Goal: Task Accomplishment & Management: Manage account settings

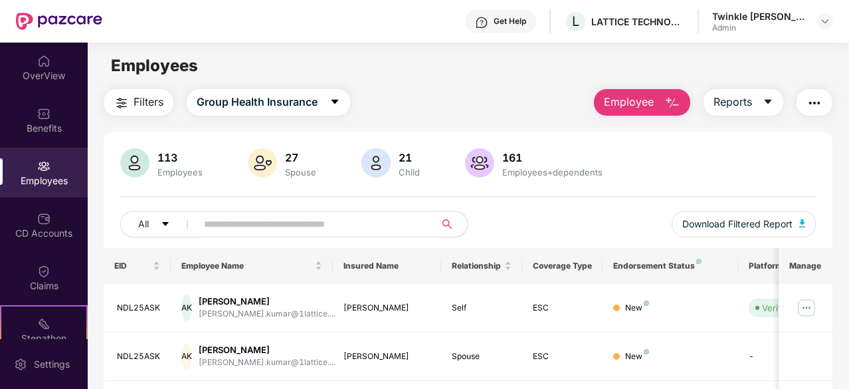
click at [261, 228] on input "text" at bounding box center [310, 224] width 213 height 20
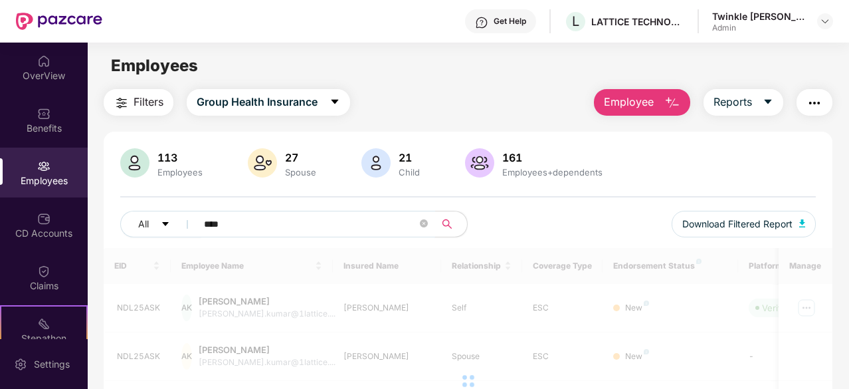
type input "****"
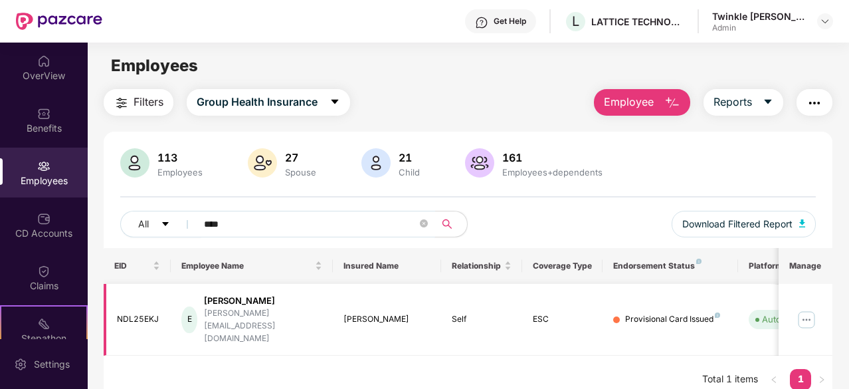
click at [813, 309] on img at bounding box center [806, 319] width 21 height 21
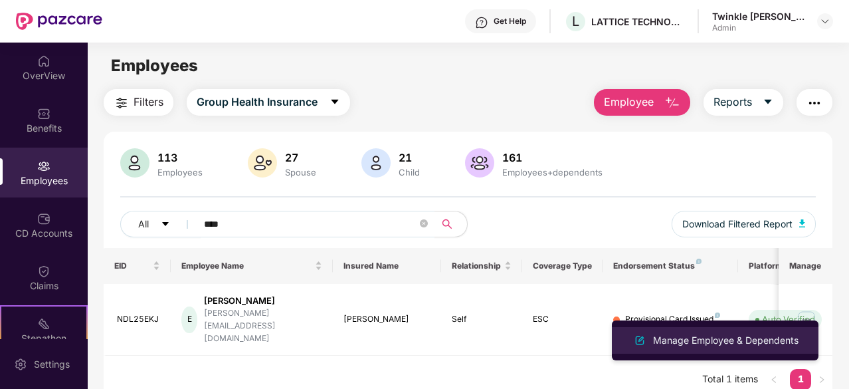
click at [716, 337] on div "Manage Employee & Dependents" at bounding box center [725, 340] width 151 height 15
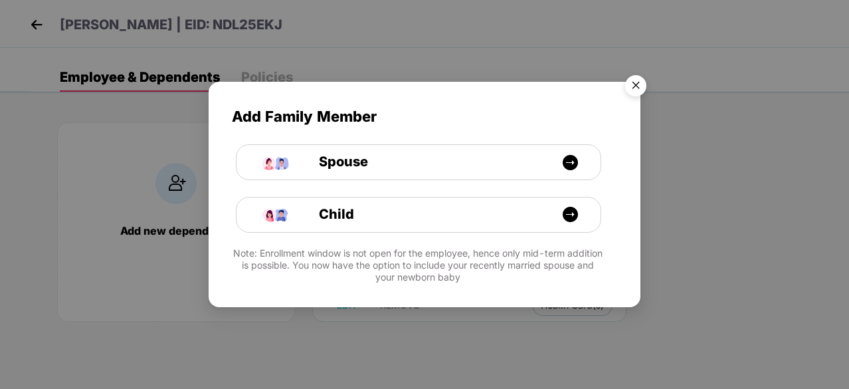
click at [638, 77] on img "Close" at bounding box center [635, 87] width 37 height 37
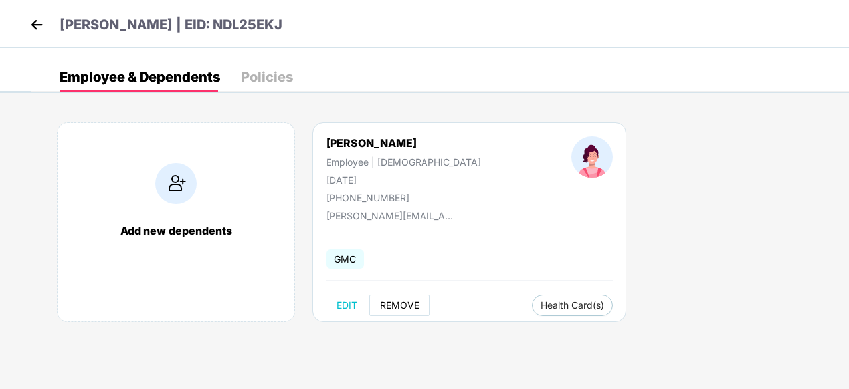
click at [395, 294] on button "REMOVE" at bounding box center [399, 304] width 60 height 21
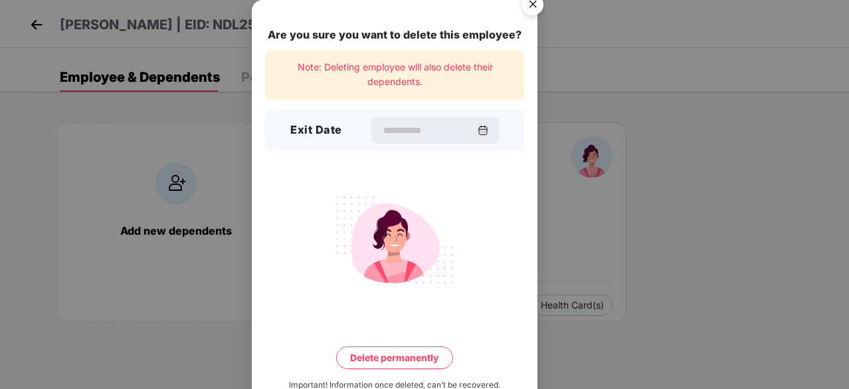
click at [407, 114] on div "Exit Date" at bounding box center [394, 130] width 259 height 41
click at [409, 124] on input at bounding box center [429, 131] width 96 height 14
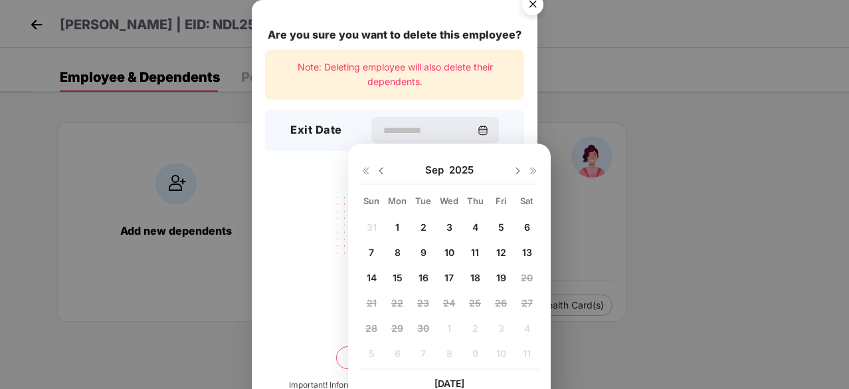
click at [497, 272] on span "19" at bounding box center [501, 277] width 10 height 11
type input "**********"
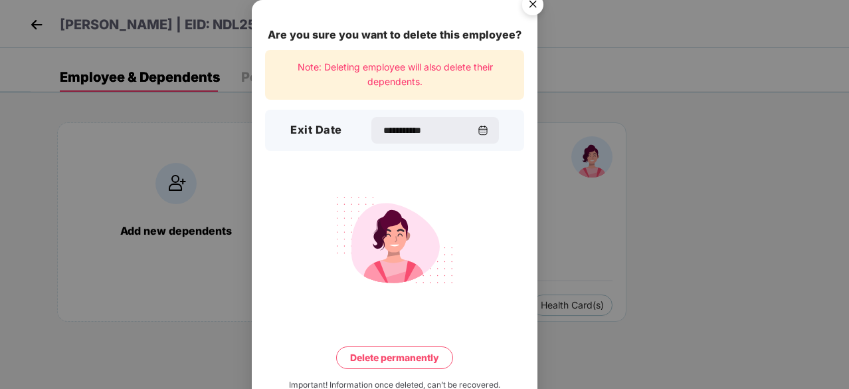
click at [405, 363] on button "Delete permanently" at bounding box center [394, 357] width 117 height 23
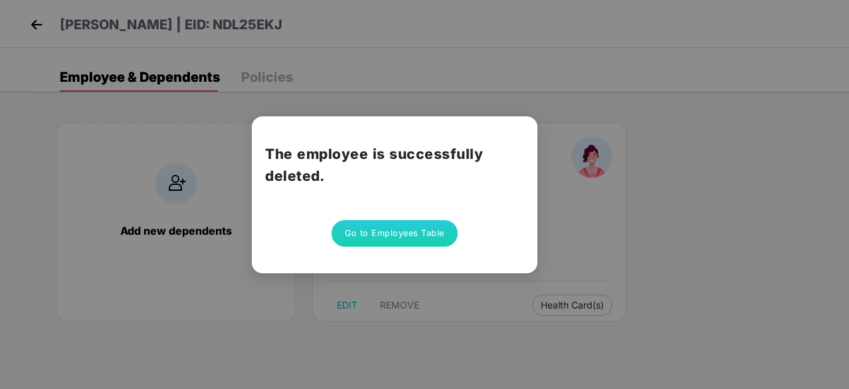
click at [429, 231] on button "Go to Employees Table" at bounding box center [395, 233] width 126 height 27
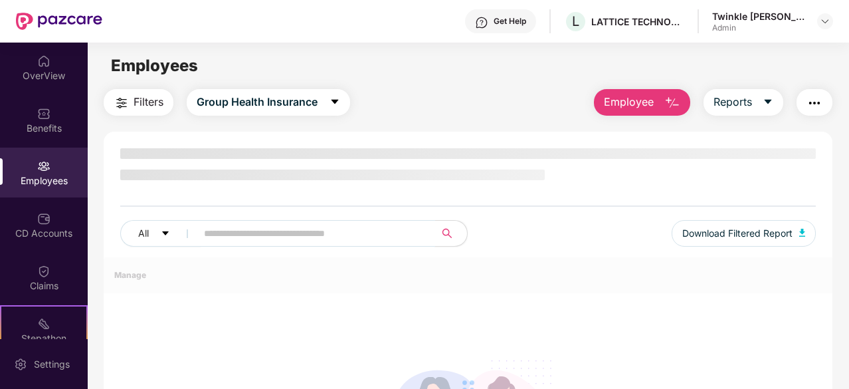
click at [225, 240] on div "All Download Filtered Report" at bounding box center [468, 238] width 696 height 37
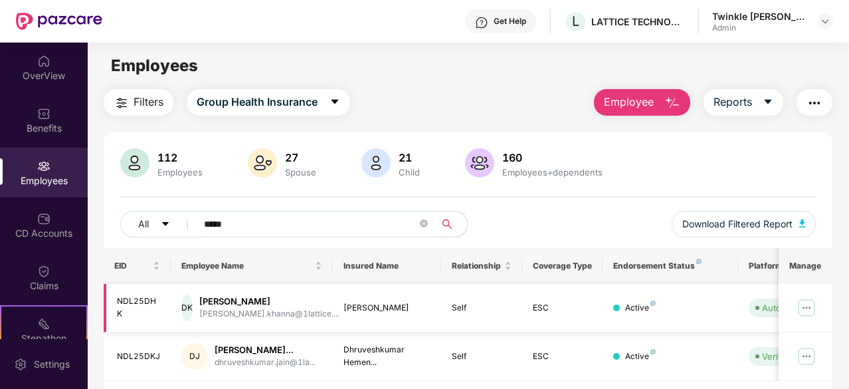
type input "*****"
click at [801, 305] on img at bounding box center [806, 307] width 21 height 21
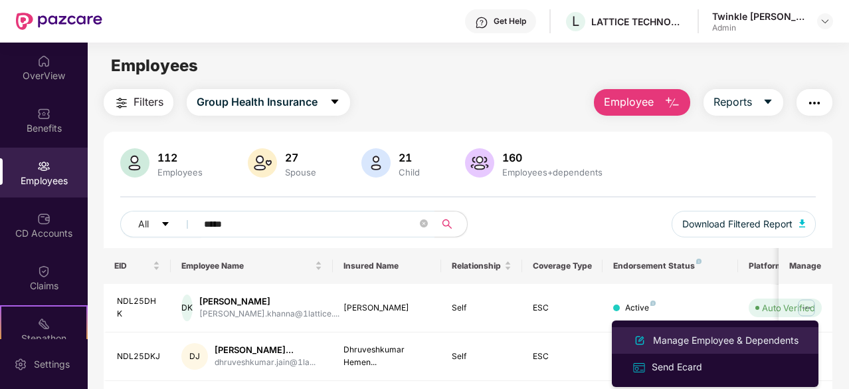
click at [700, 339] on div "Manage Employee & Dependents" at bounding box center [725, 340] width 151 height 15
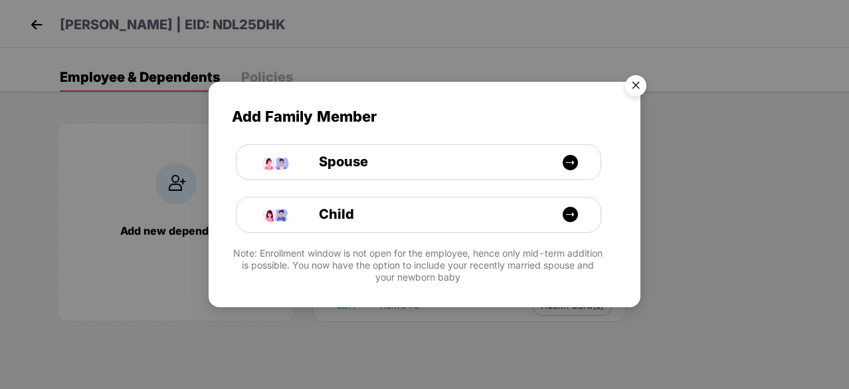
click at [628, 87] on img "Close" at bounding box center [635, 87] width 37 height 37
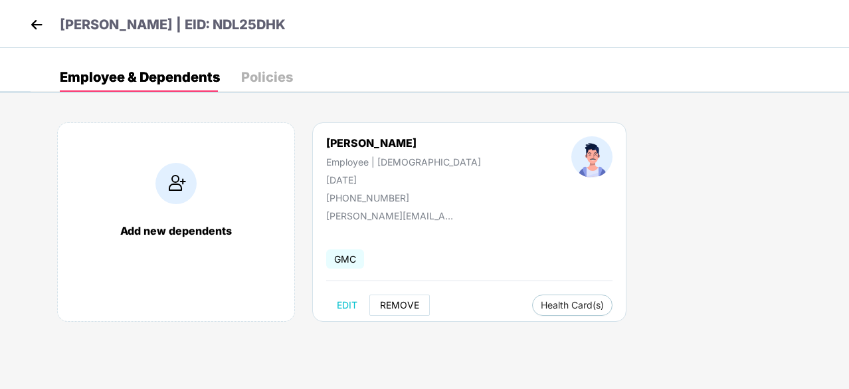
click at [405, 304] on span "REMOVE" at bounding box center [399, 305] width 39 height 11
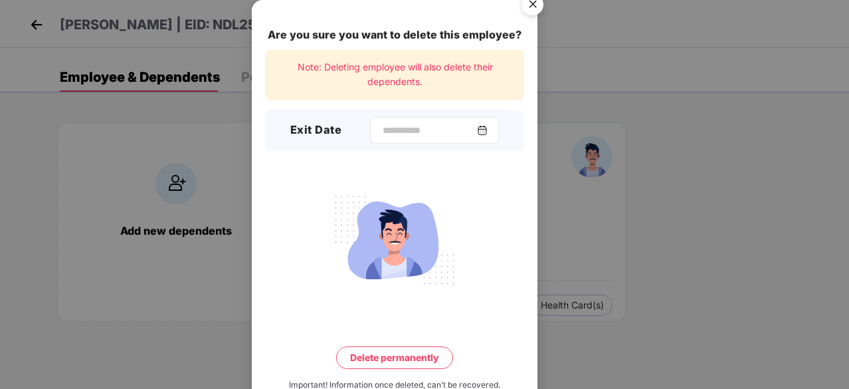
click at [431, 139] on div at bounding box center [434, 130] width 129 height 27
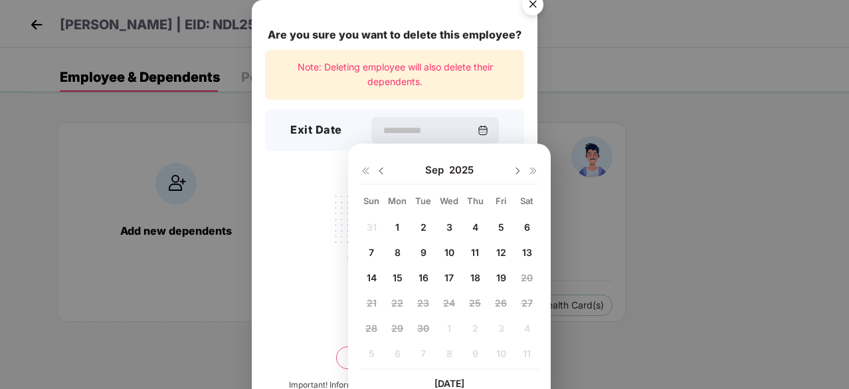
click at [504, 272] on span "19" at bounding box center [501, 277] width 10 height 11
type input "**********"
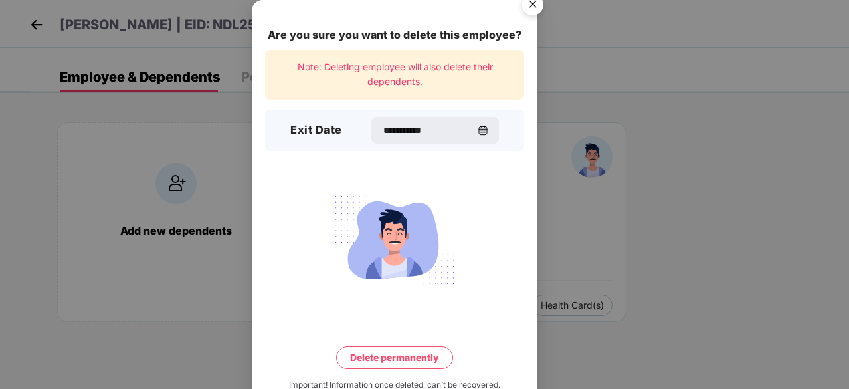
click at [432, 349] on button "Delete permanently" at bounding box center [394, 357] width 117 height 23
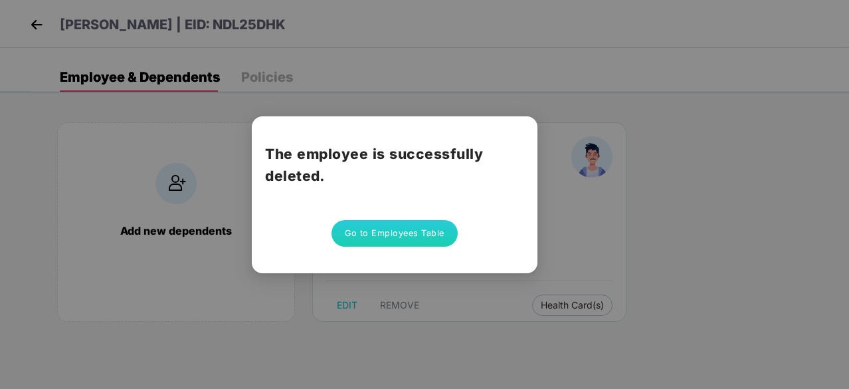
click at [398, 229] on button "Go to Employees Table" at bounding box center [395, 233] width 126 height 27
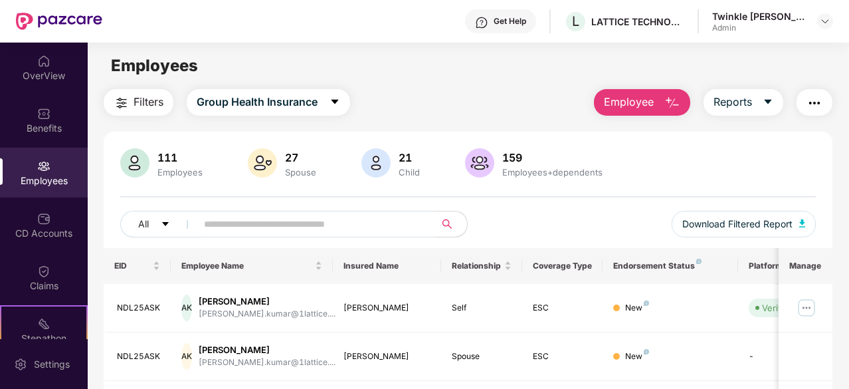
click at [231, 233] on input "text" at bounding box center [310, 224] width 213 height 20
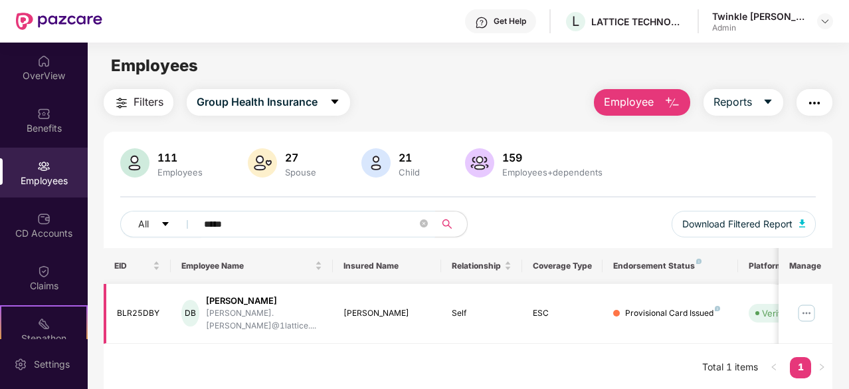
type input "*****"
click at [807, 306] on img at bounding box center [806, 312] width 21 height 21
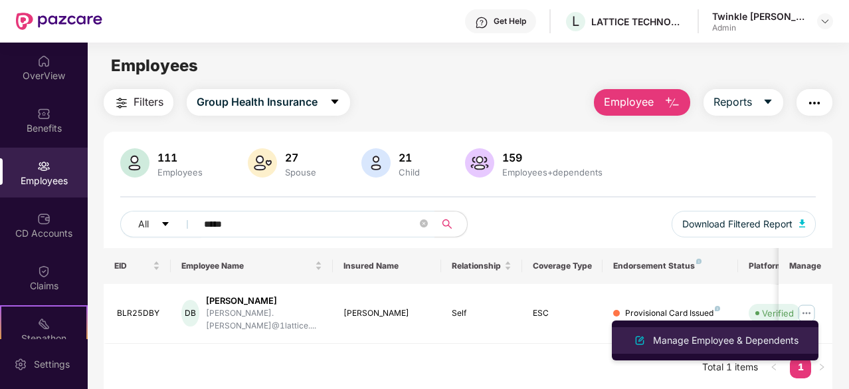
click at [728, 336] on div "Manage Employee & Dependents" at bounding box center [725, 340] width 151 height 15
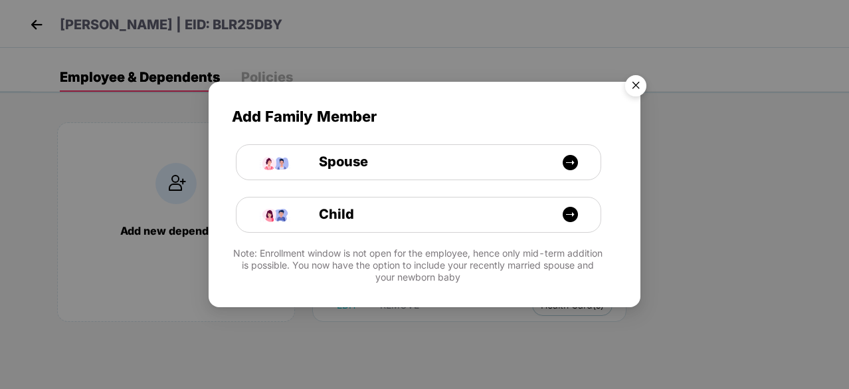
click at [630, 79] on img "Close" at bounding box center [635, 87] width 37 height 37
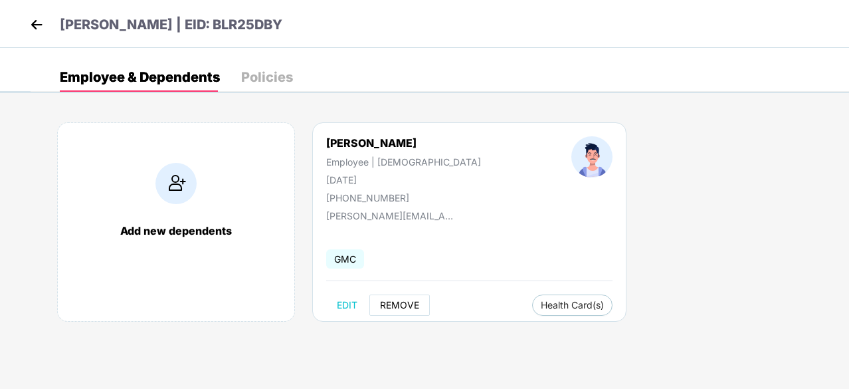
click at [413, 296] on button "REMOVE" at bounding box center [399, 304] width 60 height 21
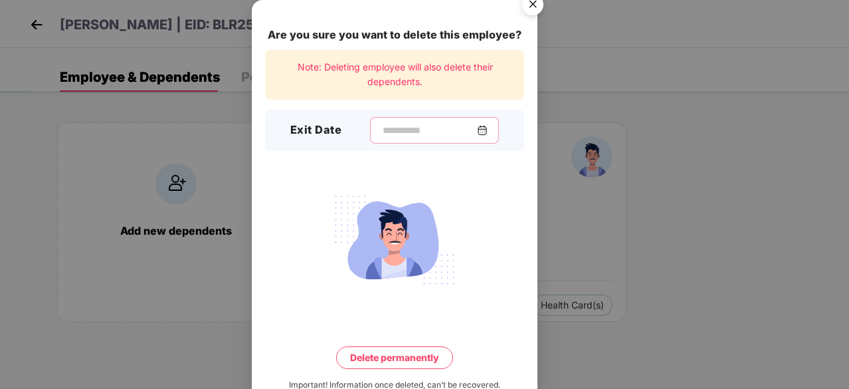
click at [395, 130] on input at bounding box center [429, 131] width 96 height 14
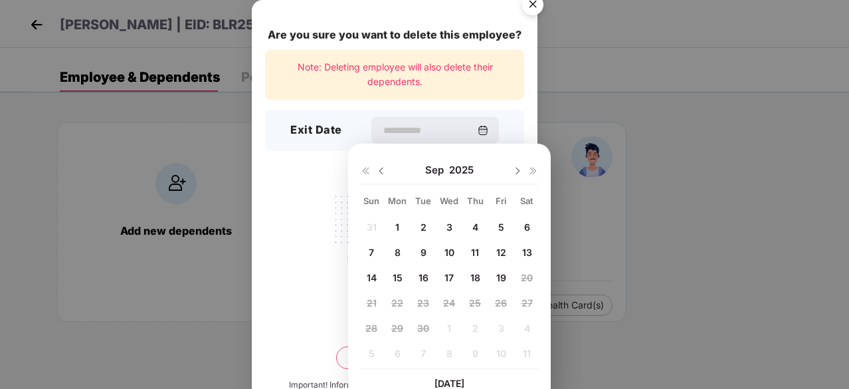
drag, startPoint x: 502, startPoint y: 273, endPoint x: 417, endPoint y: 343, distance: 110.4
click at [502, 273] on span "19" at bounding box center [501, 277] width 10 height 11
type input "**********"
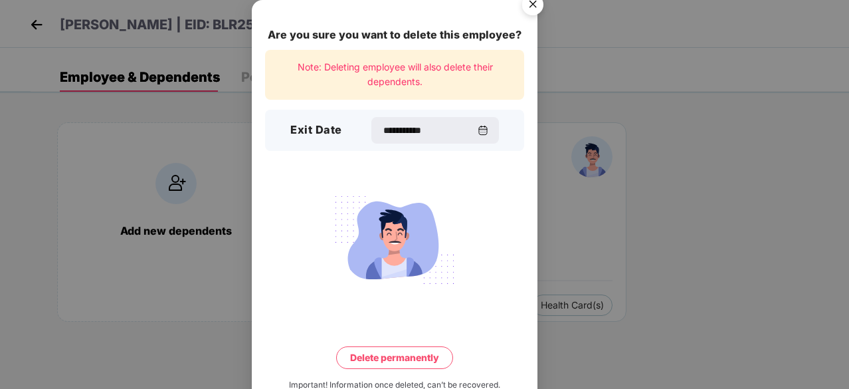
click at [399, 351] on button "Delete permanently" at bounding box center [394, 357] width 117 height 23
